Goal: Contribute content: Contribute content

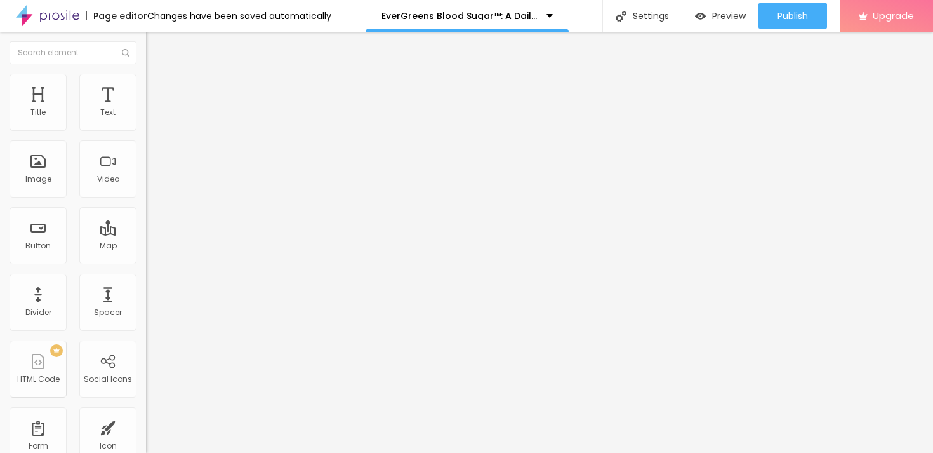
click at [146, 188] on button "button" at bounding box center [155, 181] width 18 height 13
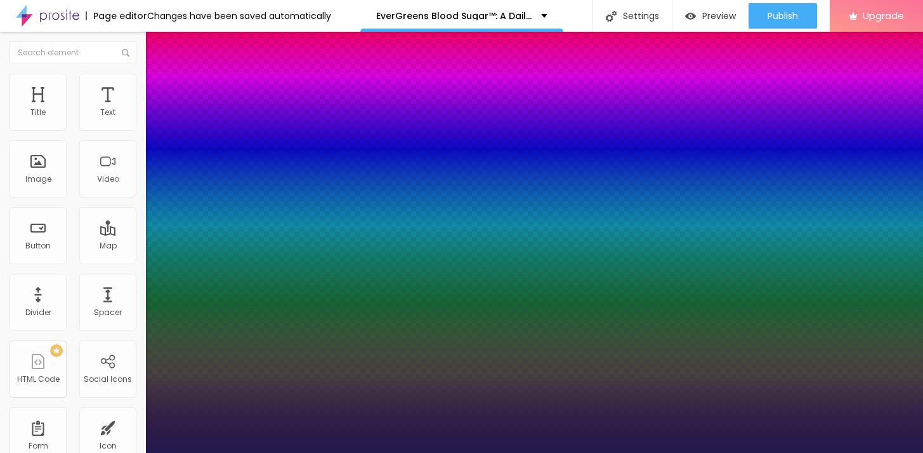
type input "1"
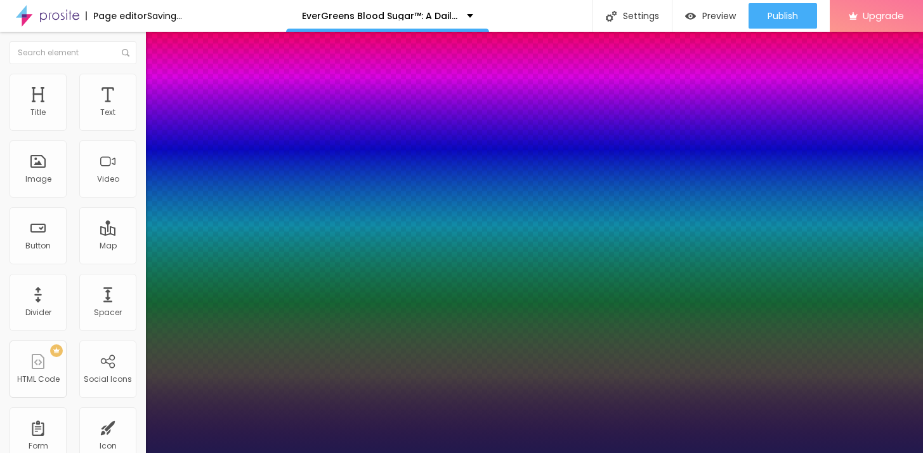
type input "69"
type input "1"
type input "69"
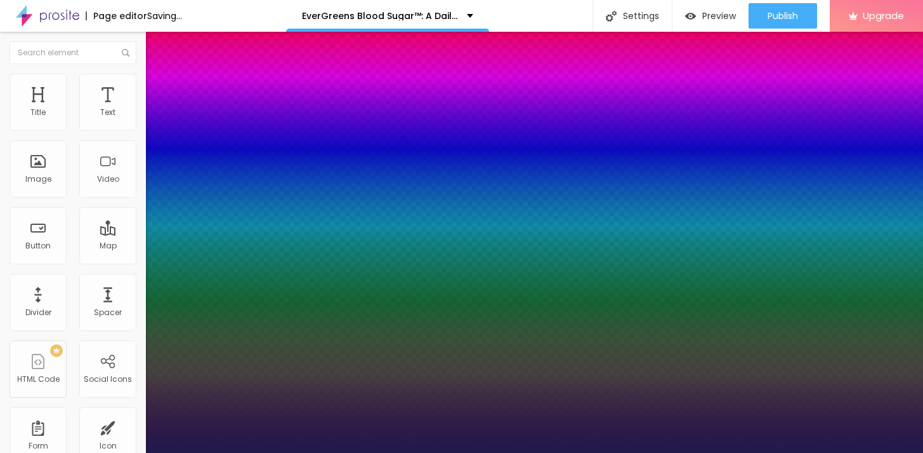
type input "1"
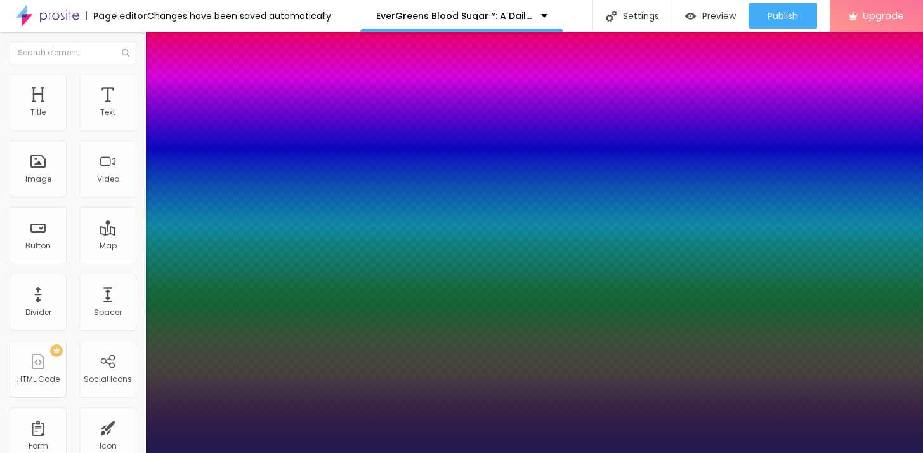
type input "70"
type input "1"
type input "73"
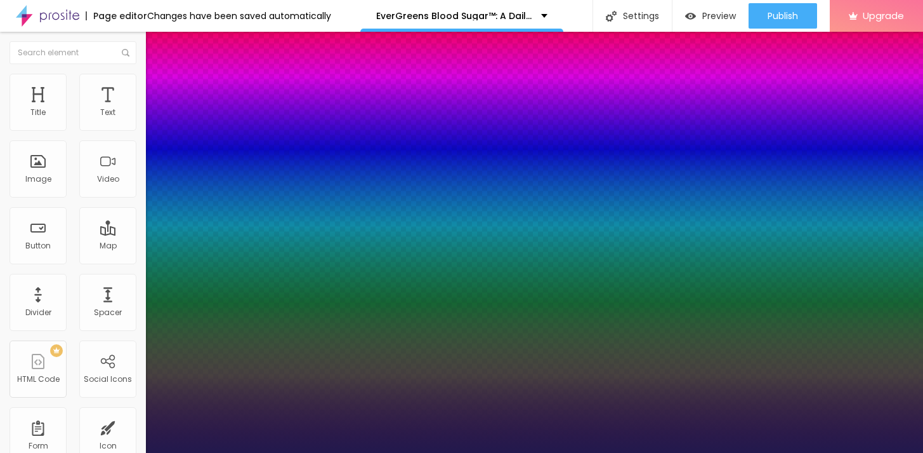
type input "1"
type input "75"
type input "1"
type input "76"
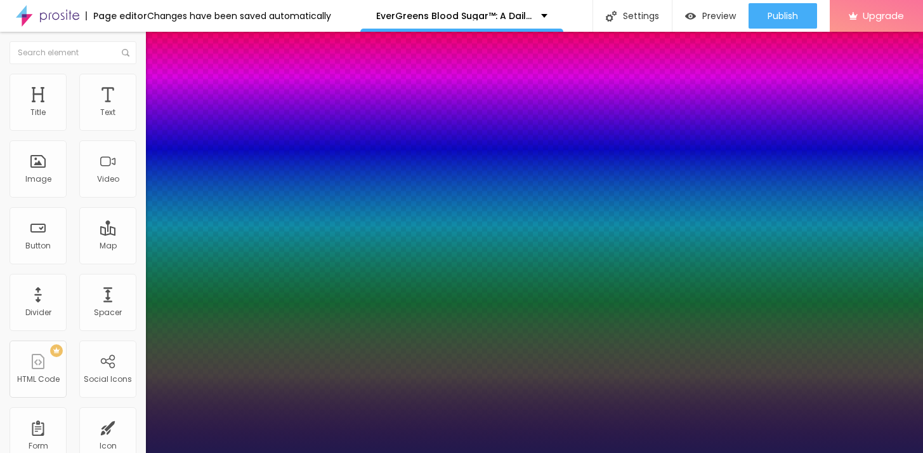
type input "76"
type input "1"
type input "77"
type input "1"
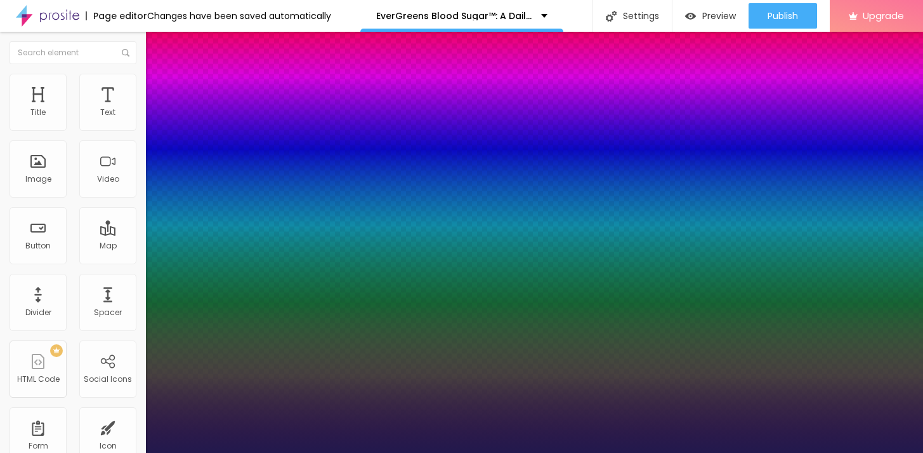
type input "78"
type input "1"
type input "79"
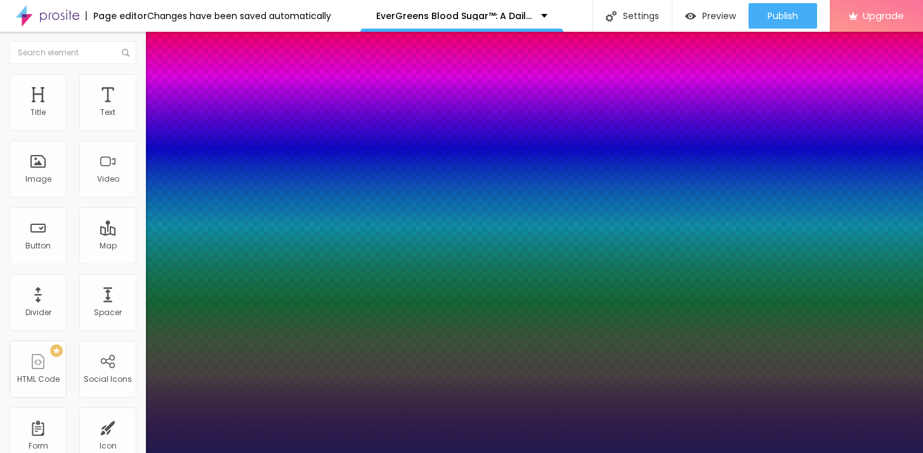
type input "1"
type input "80"
type input "1"
type input "81"
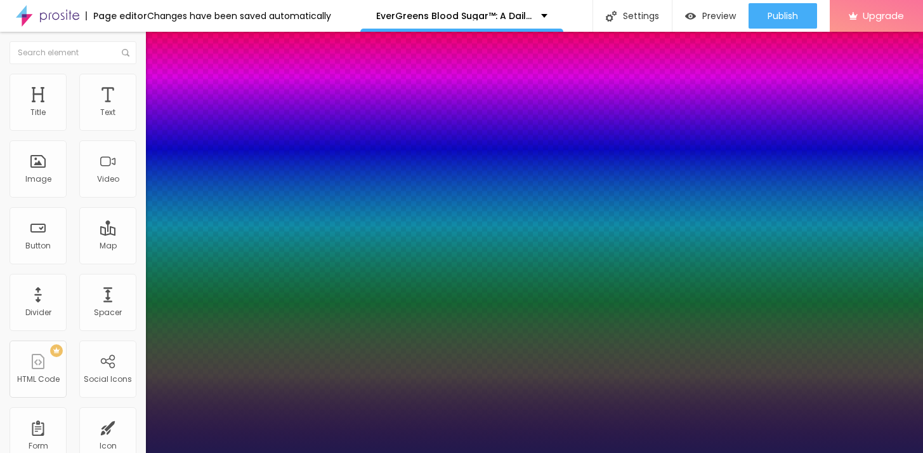
type input "81"
type input "1"
type input "82"
type input "1"
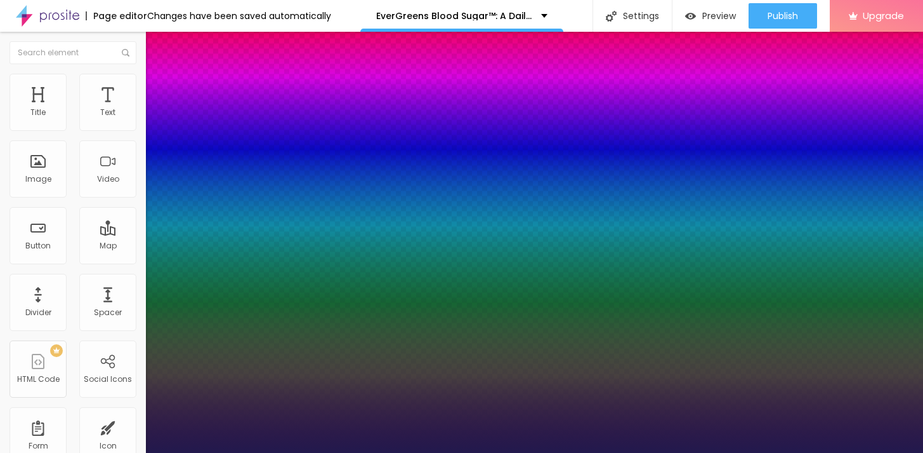
type input "83"
type input "1"
type input "84"
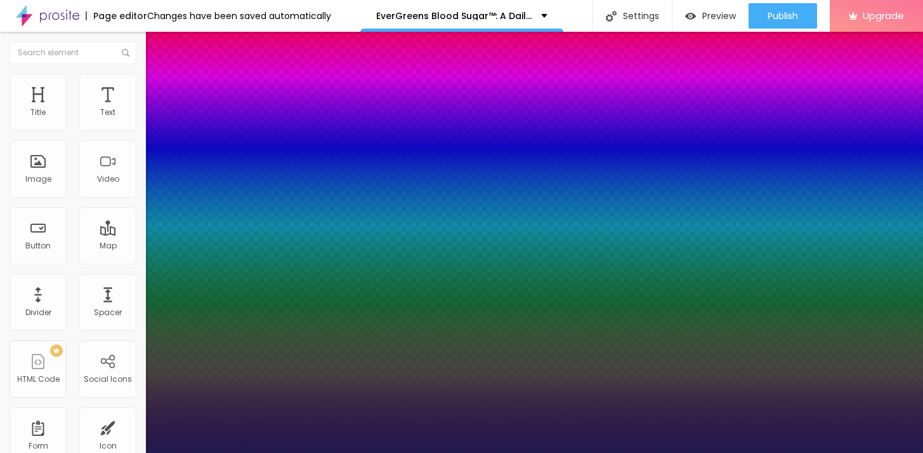
type input "1"
type input "85"
type input "1"
type input "86"
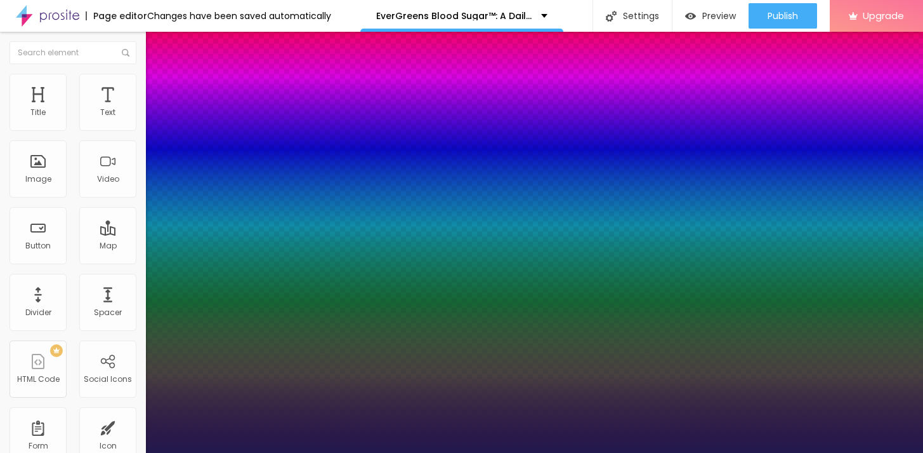
type input "86"
type input "1"
type input "87"
type input "1"
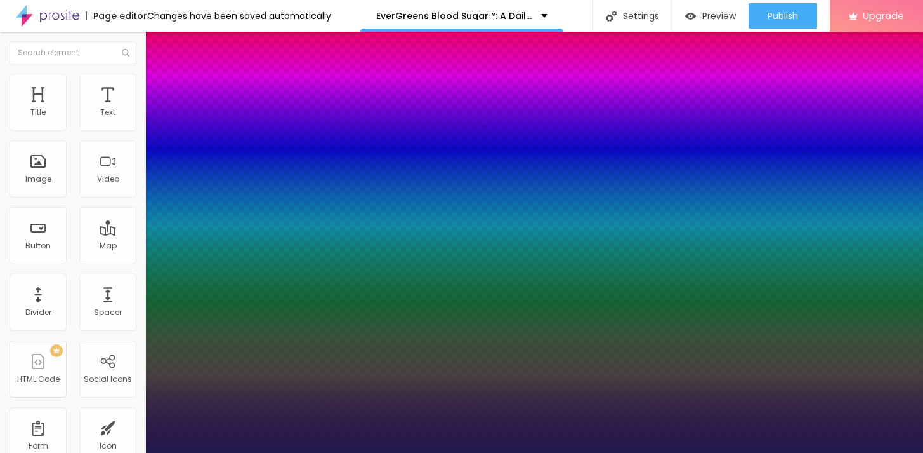
type input "88"
type input "1"
type input "87"
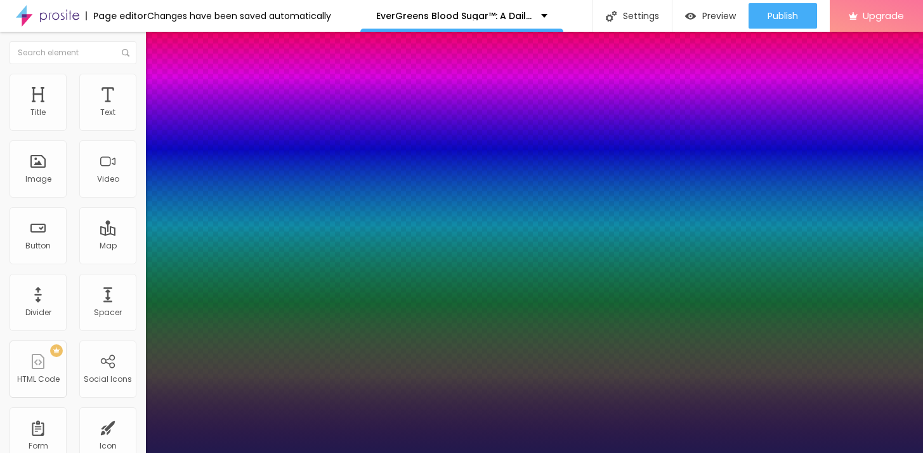
type input "1"
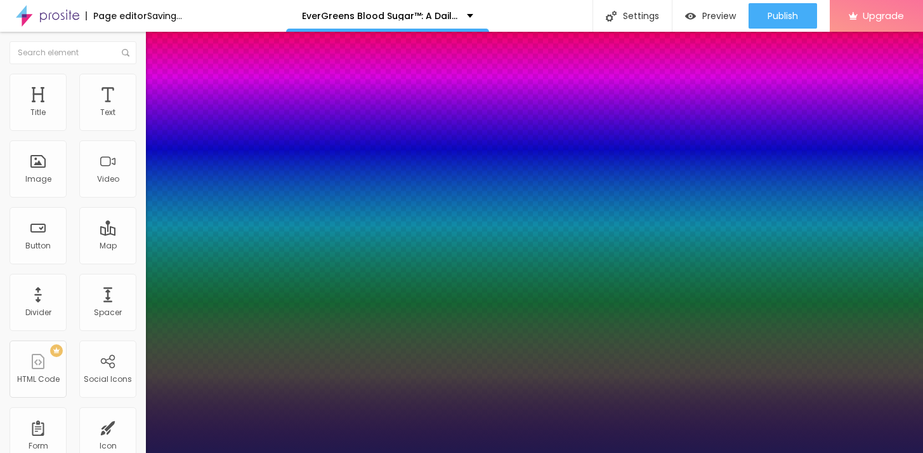
drag, startPoint x: 223, startPoint y: 358, endPoint x: 241, endPoint y: 360, distance: 17.3
type input "87"
type input "1"
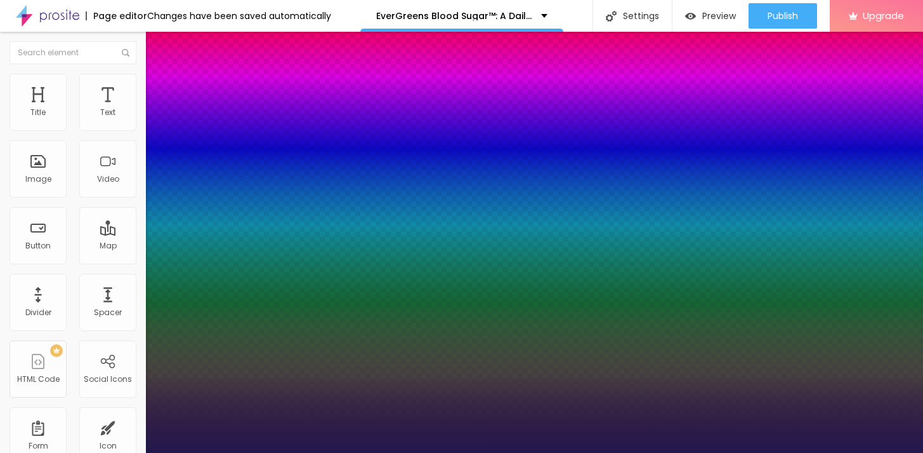
select select "[GEOGRAPHIC_DATA]"
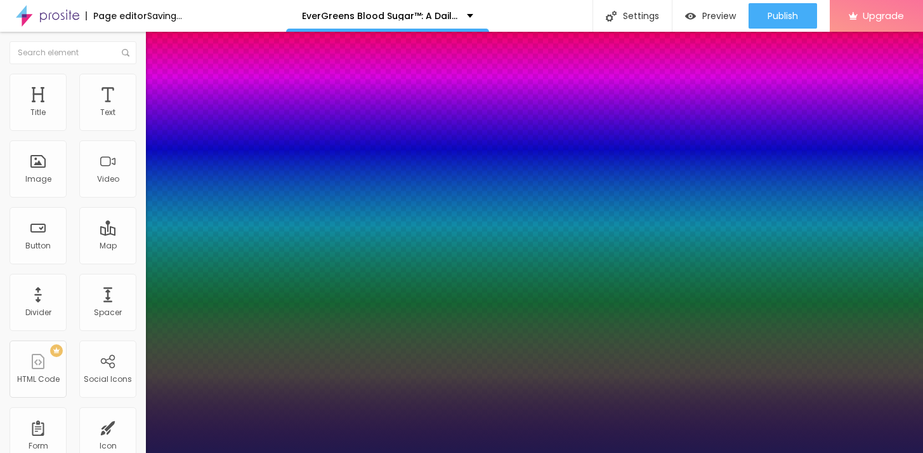
type input "1"
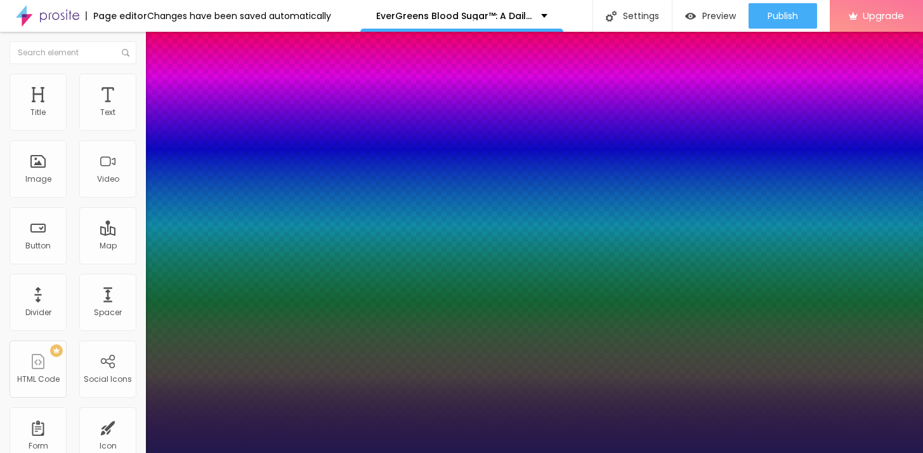
select select "Arapey"
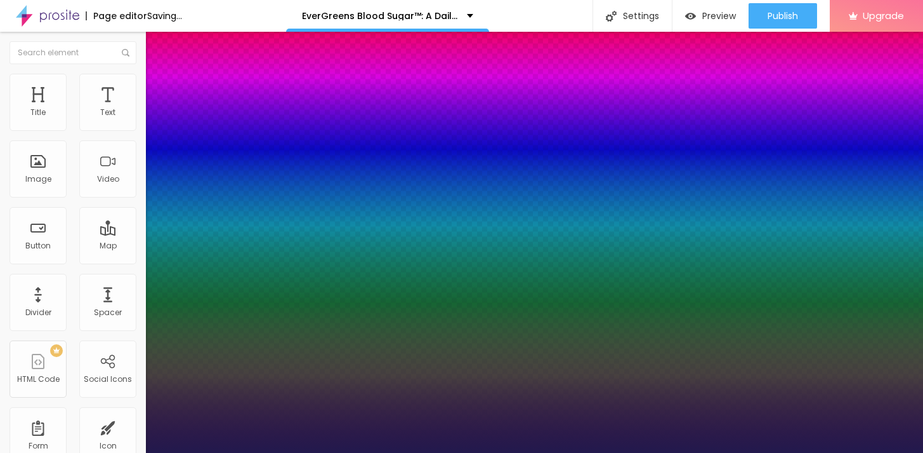
type input "1"
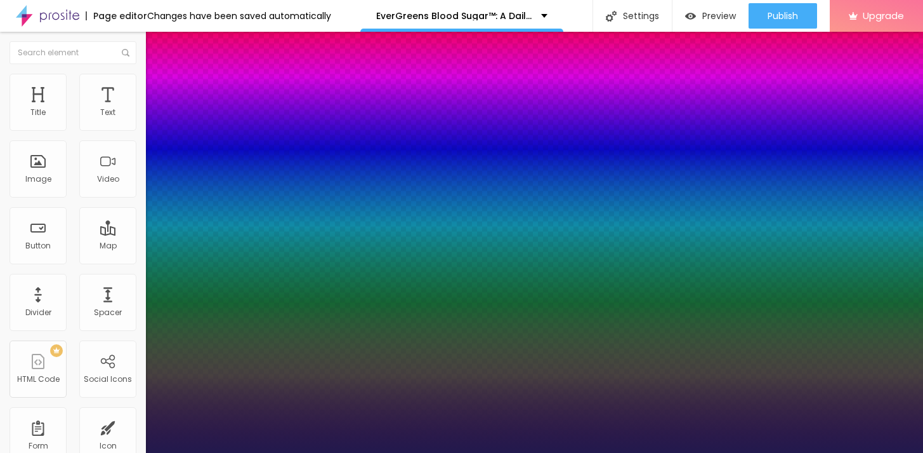
click at [514, 452] on div at bounding box center [461, 453] width 923 height 0
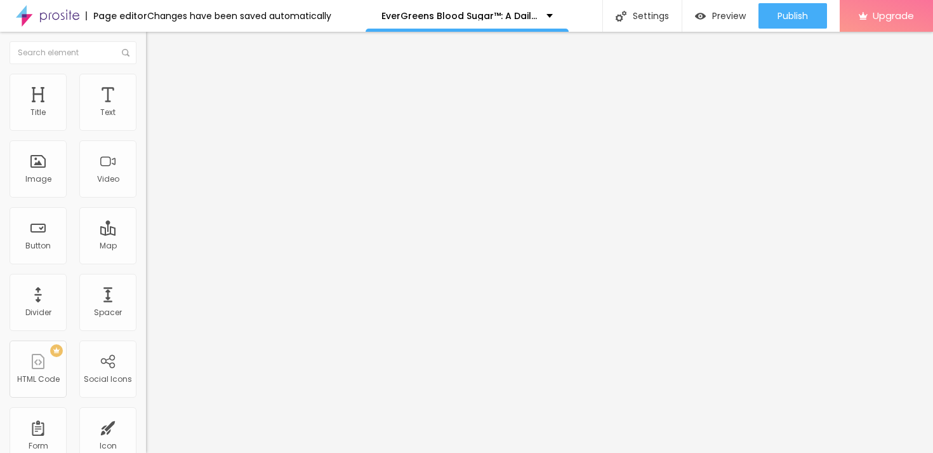
click at [155, 51] on div "Edit Title" at bounding box center [183, 46] width 57 height 10
click at [146, 109] on span "Add image" at bounding box center [172, 103] width 52 height 11
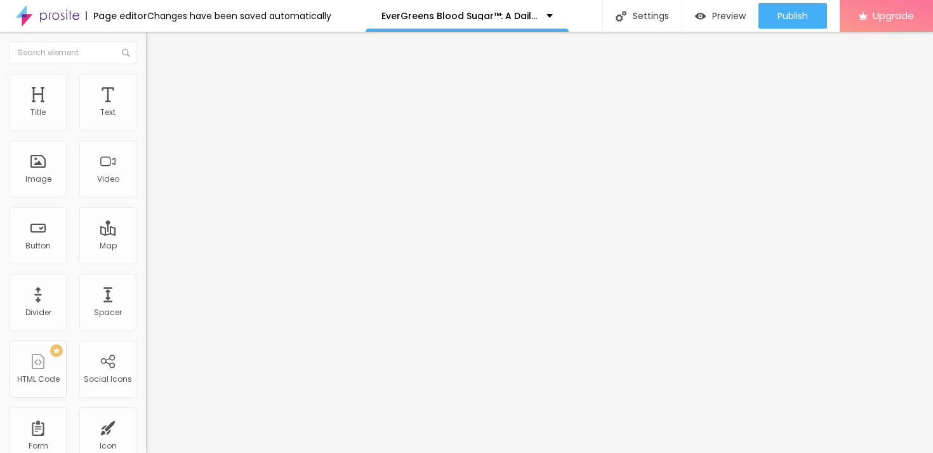
click at [146, 260] on input "https://" at bounding box center [222, 254] width 152 height 13
paste input "[DOMAIN_NAME][URL]"
type input "[URL][DOMAIN_NAME]"
click at [157, 88] on span "Style" at bounding box center [166, 82] width 18 height 11
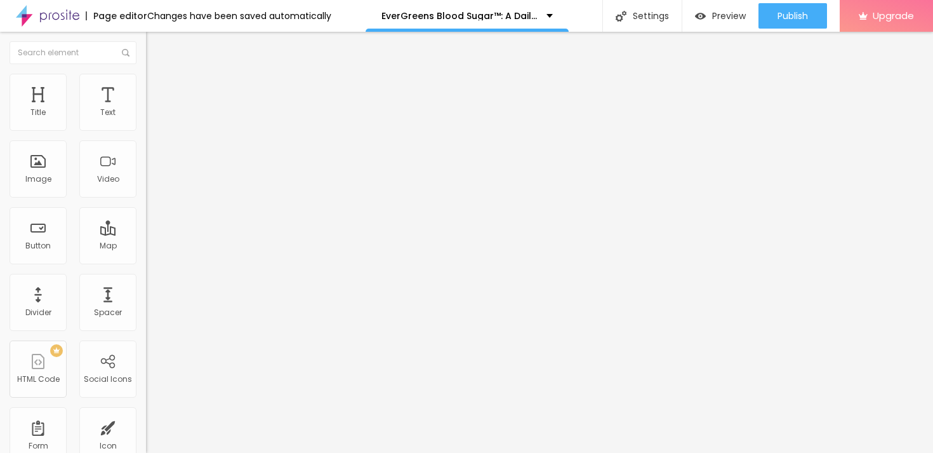
scroll to position [0, 0]
type input "55"
click at [146, 130] on input "range" at bounding box center [187, 125] width 82 height 10
type input "50"
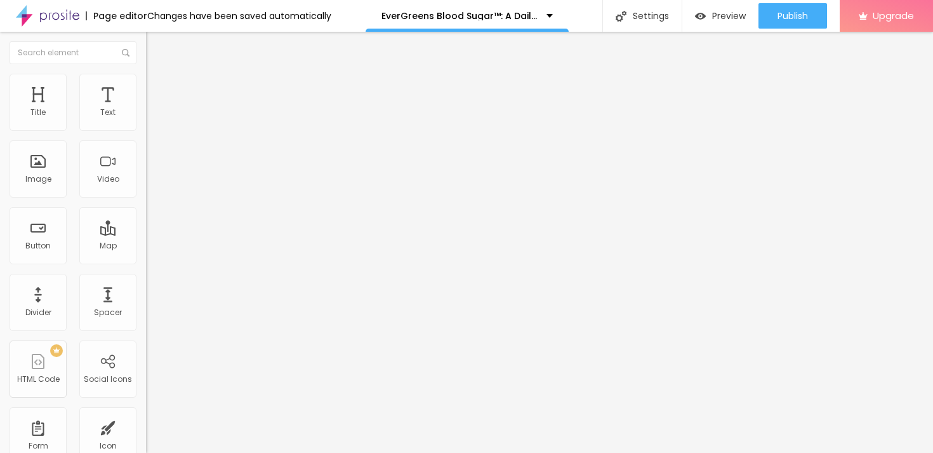
type input "50"
click at [146, 130] on input "range" at bounding box center [187, 125] width 82 height 10
click at [155, 43] on div "Edit Image" at bounding box center [188, 46] width 67 height 10
drag, startPoint x: 114, startPoint y: 118, endPoint x: 0, endPoint y: 1, distance: 163.4
click at [146, 84] on li "Style" at bounding box center [219, 80] width 146 height 13
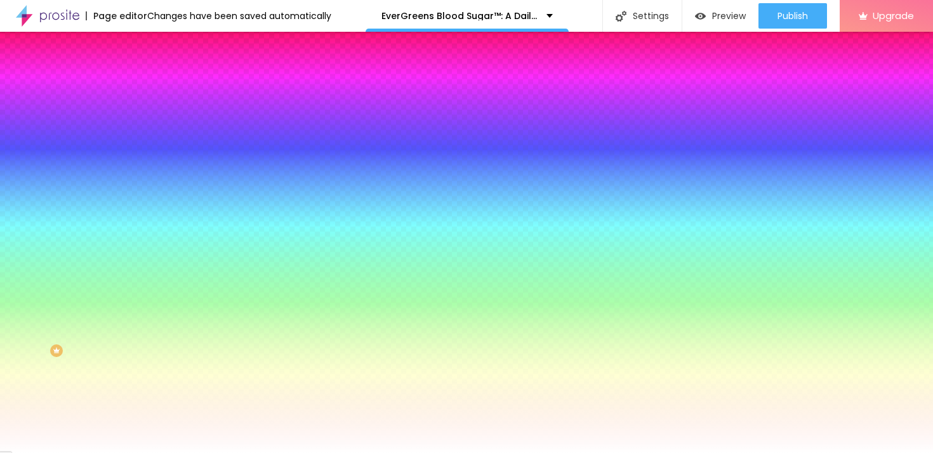
click at [146, 173] on div at bounding box center [219, 173] width 146 height 0
click at [112, 296] on div at bounding box center [466, 226] width 933 height 453
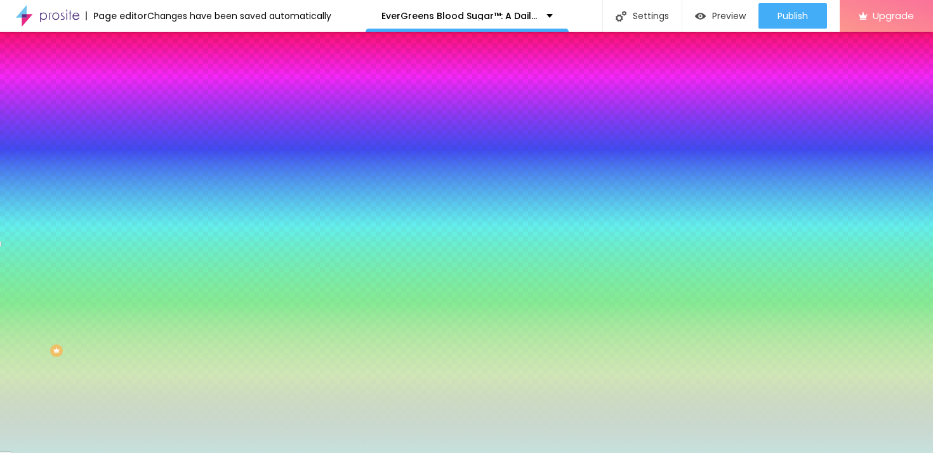
drag, startPoint x: 60, startPoint y: 267, endPoint x: 29, endPoint y: 258, distance: 32.3
click at [29, 258] on div at bounding box center [466, 226] width 933 height 453
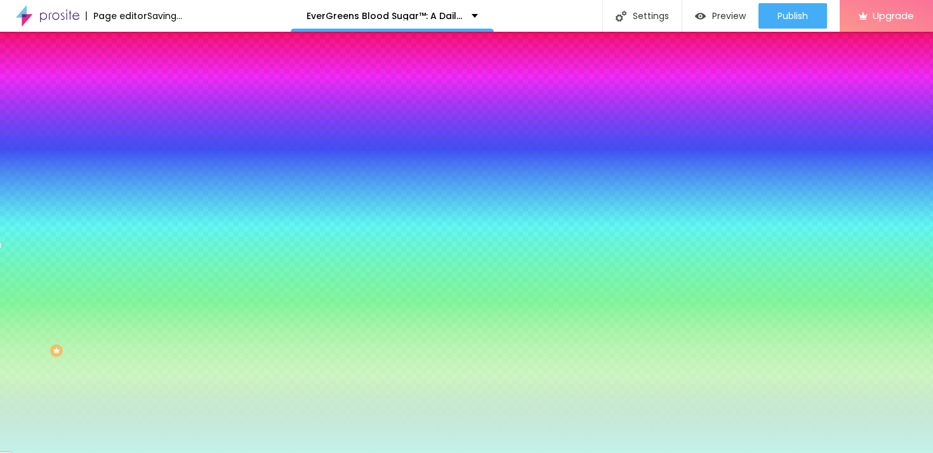
type input "#77F5DB"
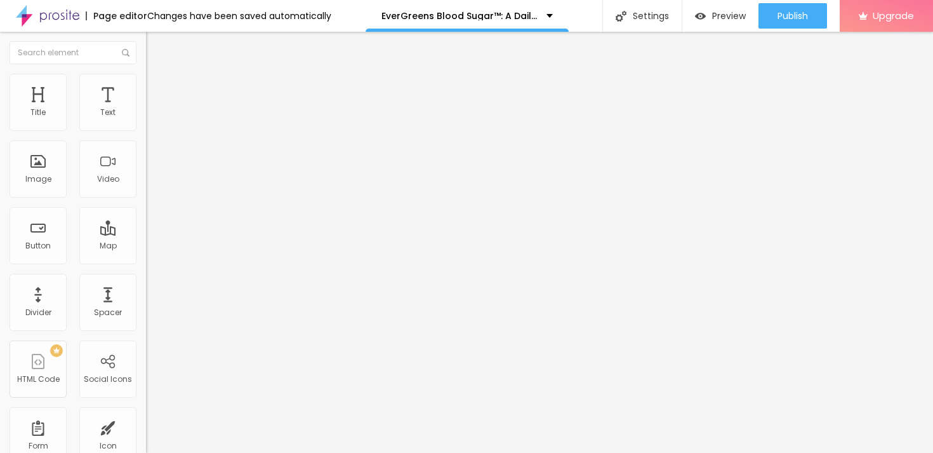
click at [146, 79] on img at bounding box center [151, 79] width 11 height 11
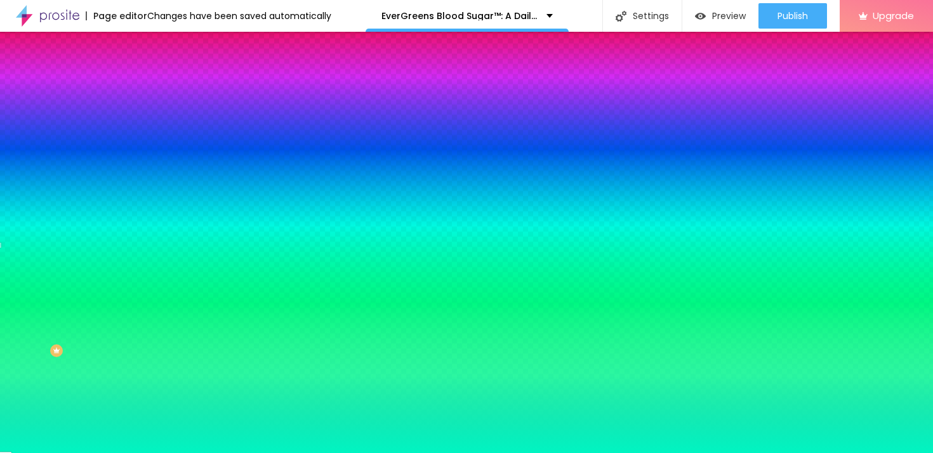
click at [146, 173] on div at bounding box center [219, 173] width 146 height 0
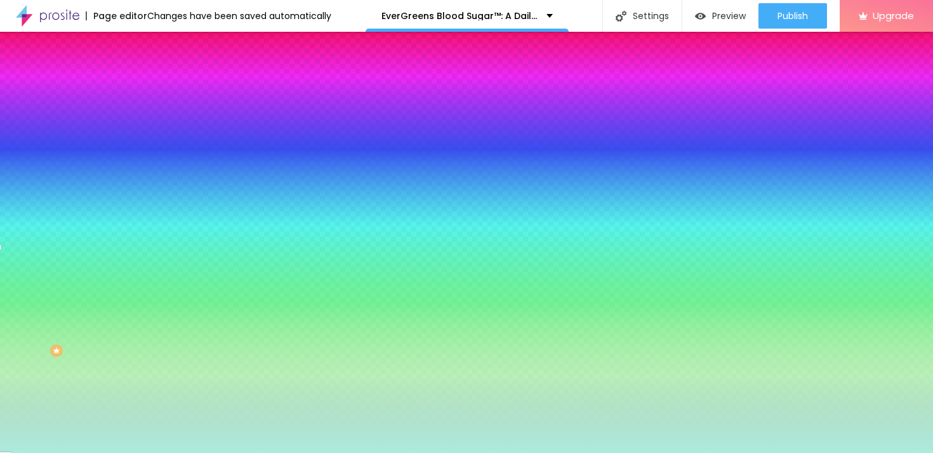
type input "#ABECDD"
click at [43, 254] on div at bounding box center [466, 226] width 933 height 453
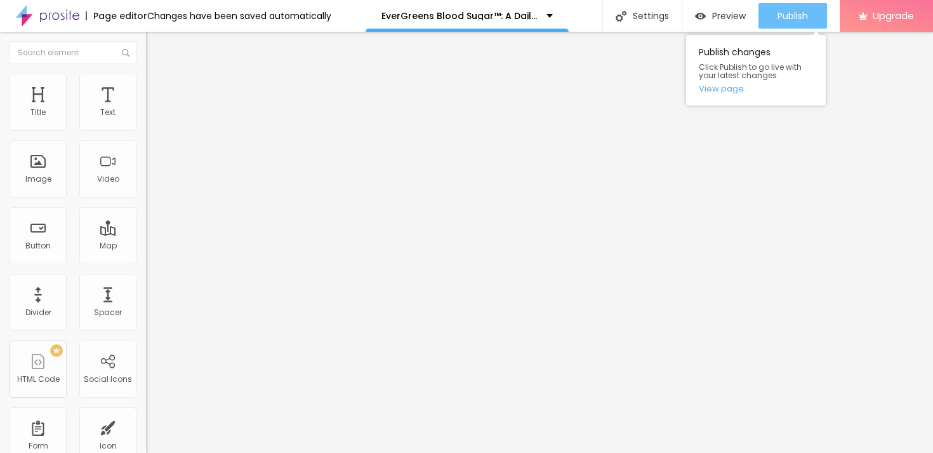
click at [799, 8] on div "Publish" at bounding box center [792, 15] width 30 height 25
click at [723, 91] on link "View page" at bounding box center [756, 88] width 114 height 8
click at [798, 21] on span "Publish" at bounding box center [792, 16] width 30 height 10
